Goal: Information Seeking & Learning: Understand process/instructions

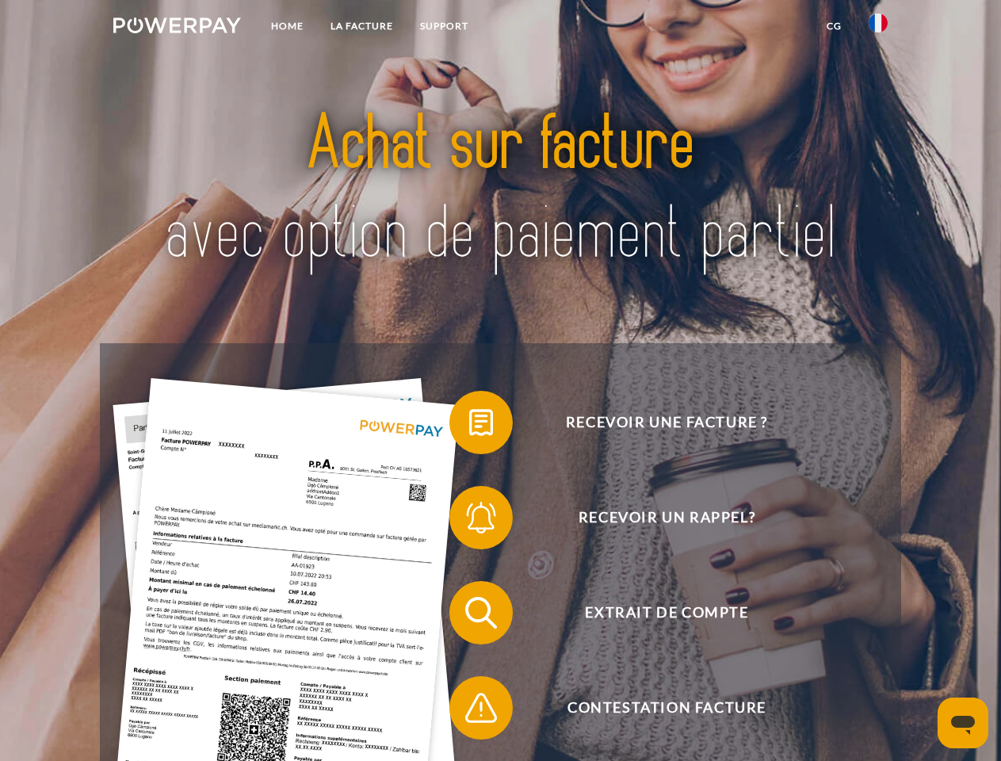
click at [177, 28] on img at bounding box center [177, 25] width 128 height 16
click at [878, 28] on img at bounding box center [878, 22] width 19 height 19
click at [834, 26] on link "CG" at bounding box center [834, 26] width 42 height 29
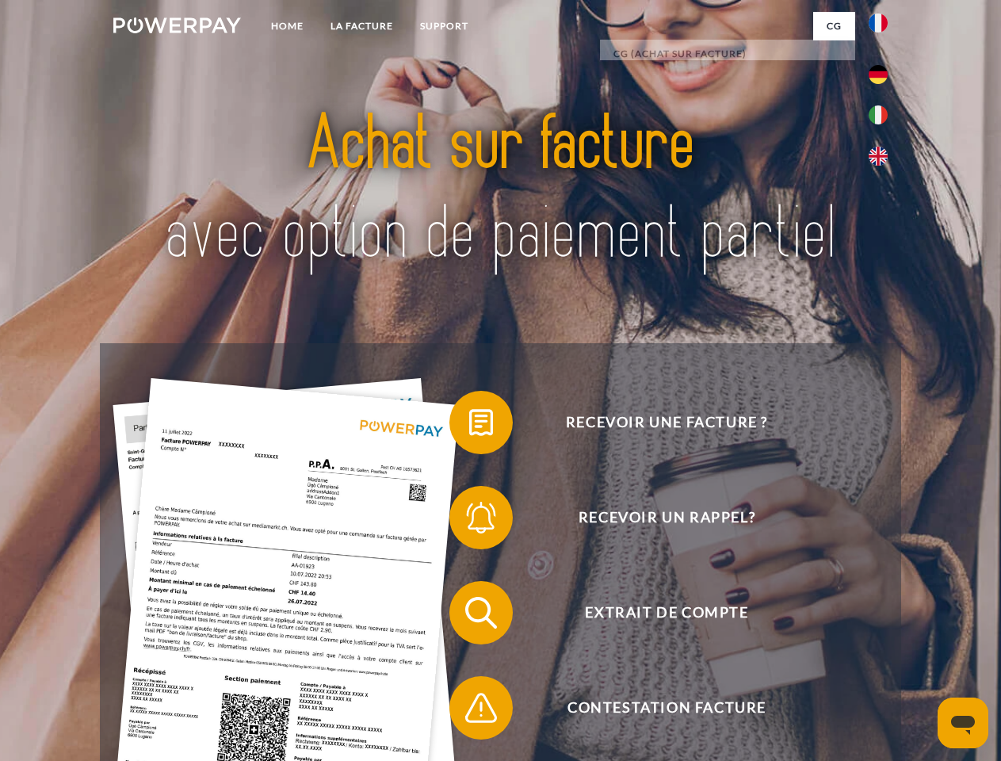
click at [469, 426] on span at bounding box center [457, 422] width 79 height 79
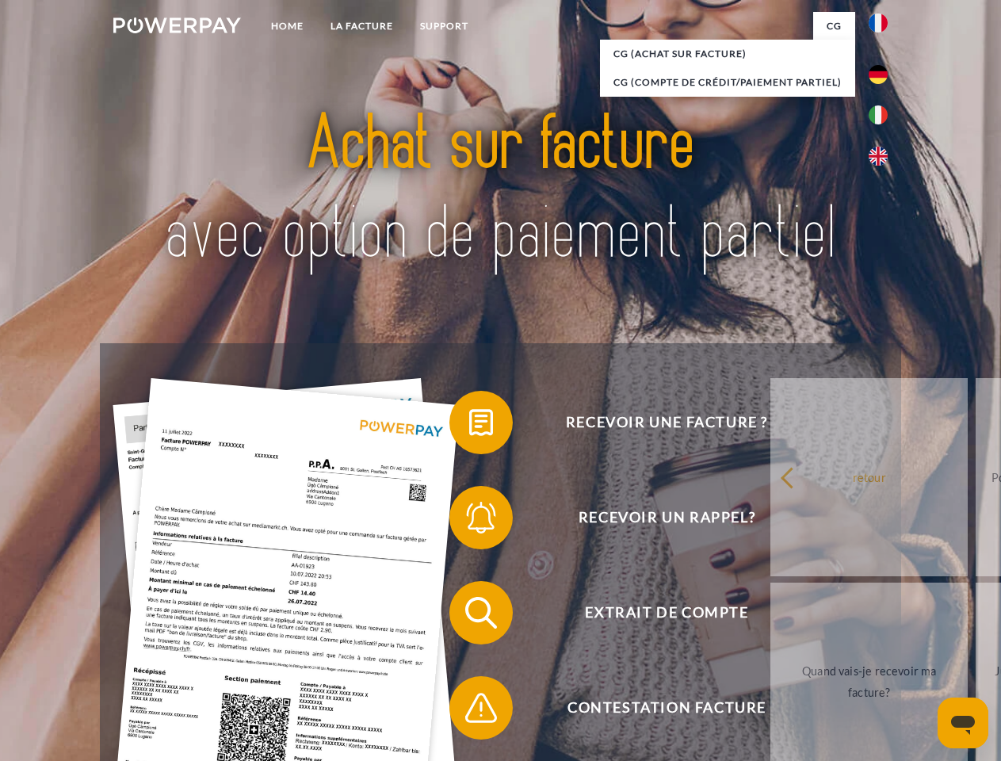
click at [469, 521] on span at bounding box center [457, 517] width 79 height 79
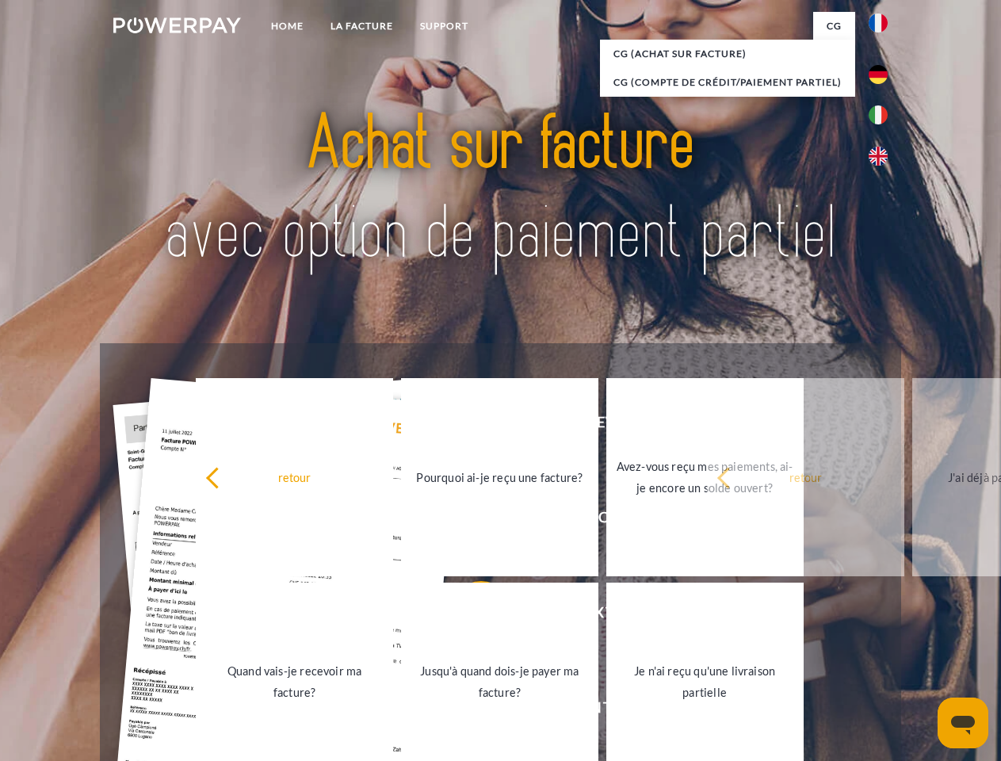
click at [469, 616] on link "Jusqu'à quand dois-je payer ma facture?" at bounding box center [499, 682] width 197 height 198
click at [469, 711] on div "retour Pourquoi ai-je reçu une facture? Avez-vous reçu mes paiements, ai-je enc…" at bounding box center [500, 579] width 641 height 409
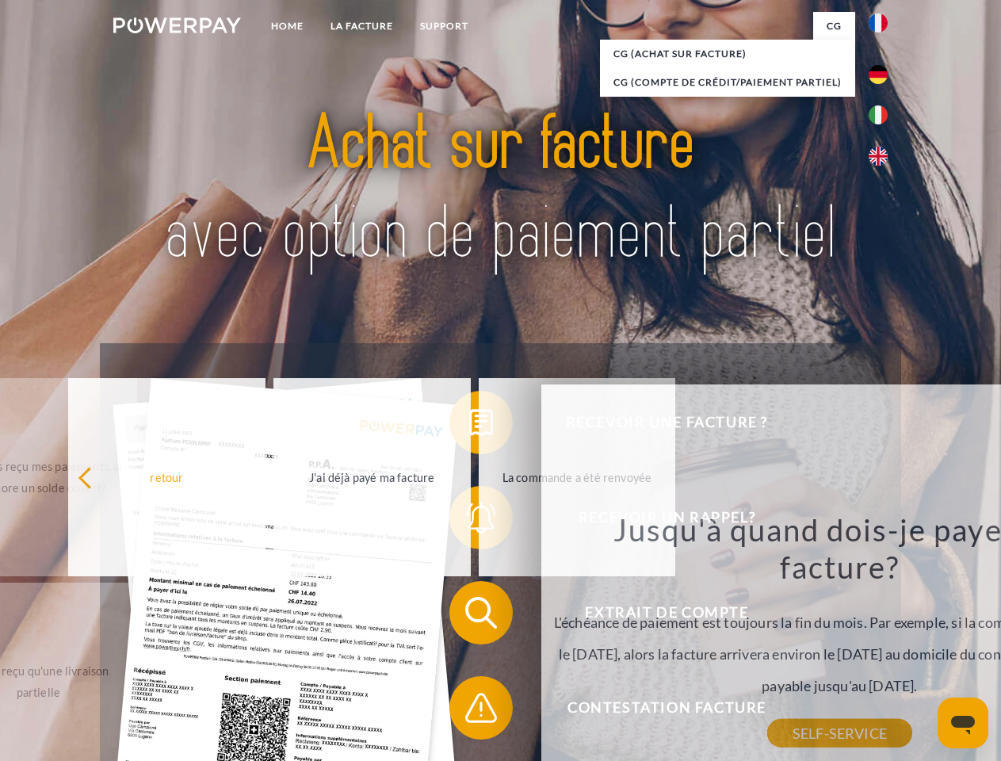
click at [963, 723] on icon "Ouvrir la fenêtre de messagerie" at bounding box center [963, 725] width 24 height 19
